Goal: Transaction & Acquisition: Book appointment/travel/reservation

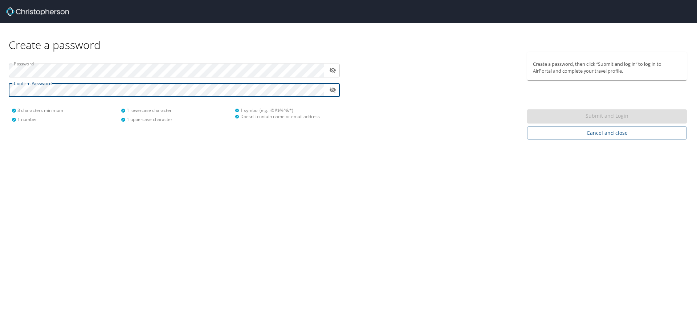
click at [32, 8] on img at bounding box center [37, 11] width 63 height 9
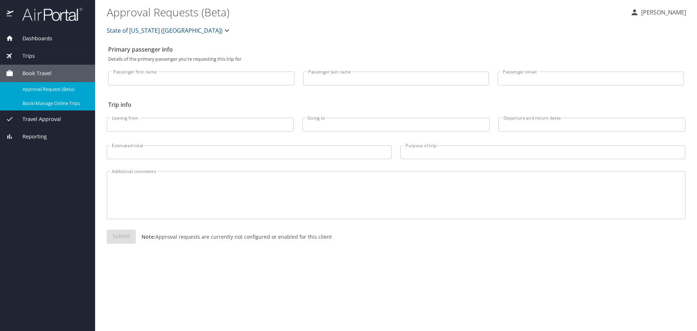
click at [61, 104] on span "Book/Manage Online Trips" at bounding box center [55, 103] width 64 height 7
